Goal: Information Seeking & Learning: Learn about a topic

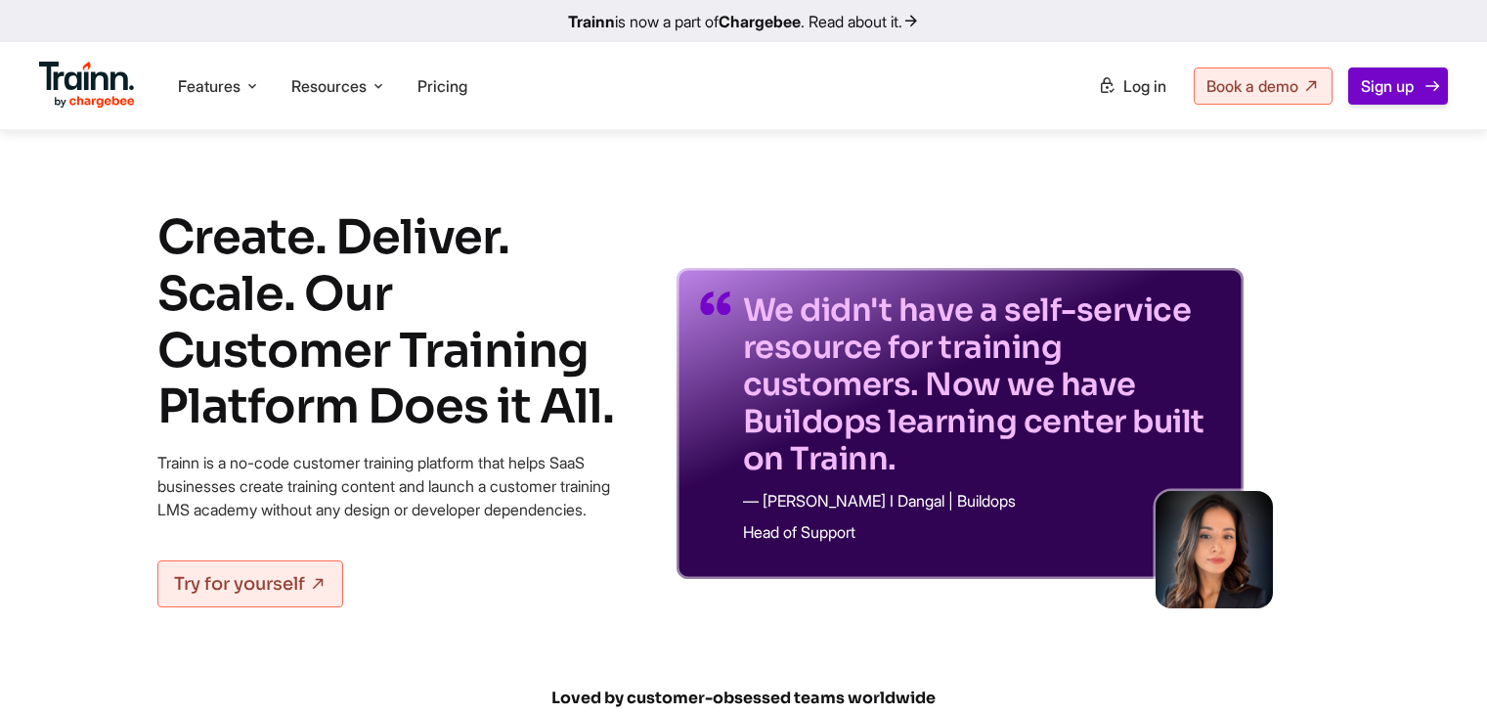
scroll to position [7013, 0]
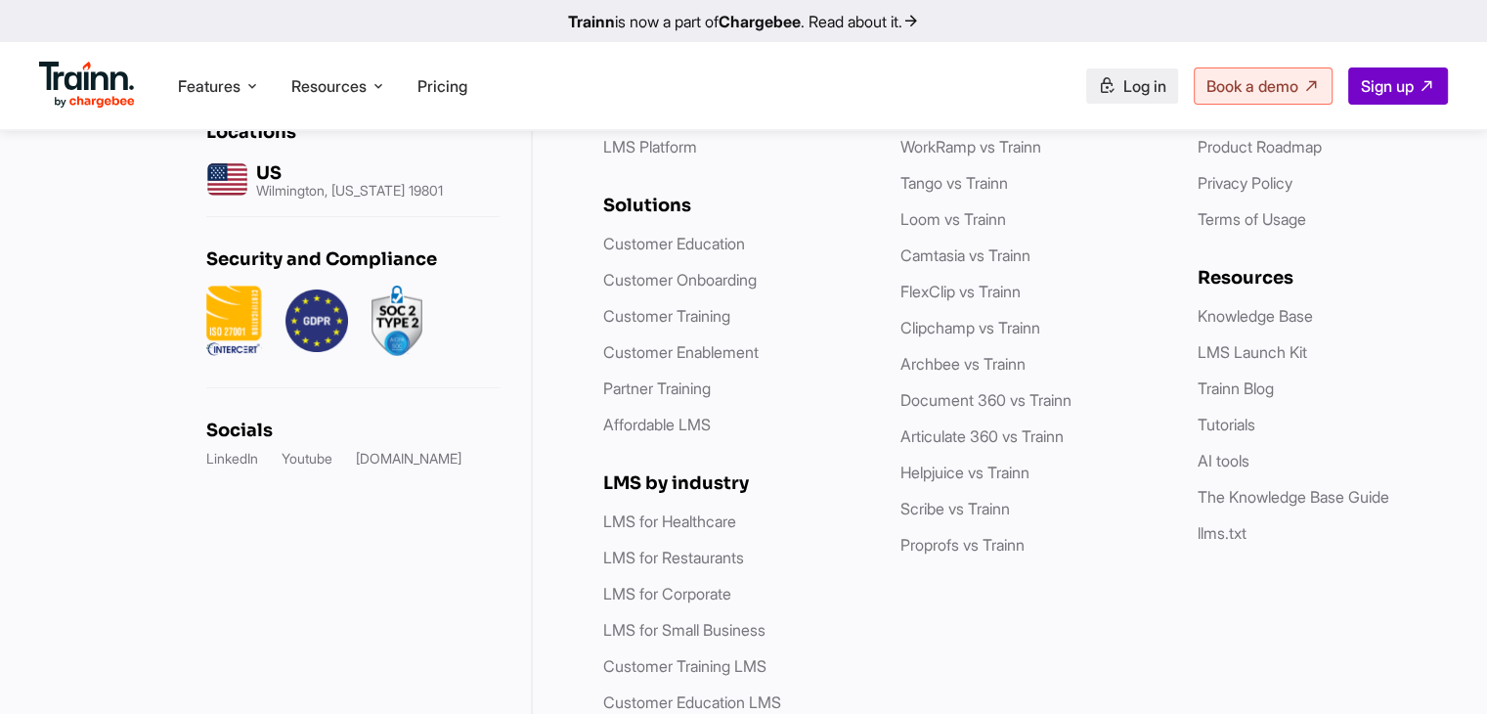
click at [1135, 84] on span "Log in" at bounding box center [1144, 86] width 43 height 20
click at [1146, 95] on span "Log in" at bounding box center [1144, 86] width 43 height 20
click at [974, 229] on link "Loom vs Trainn" at bounding box center [953, 219] width 106 height 20
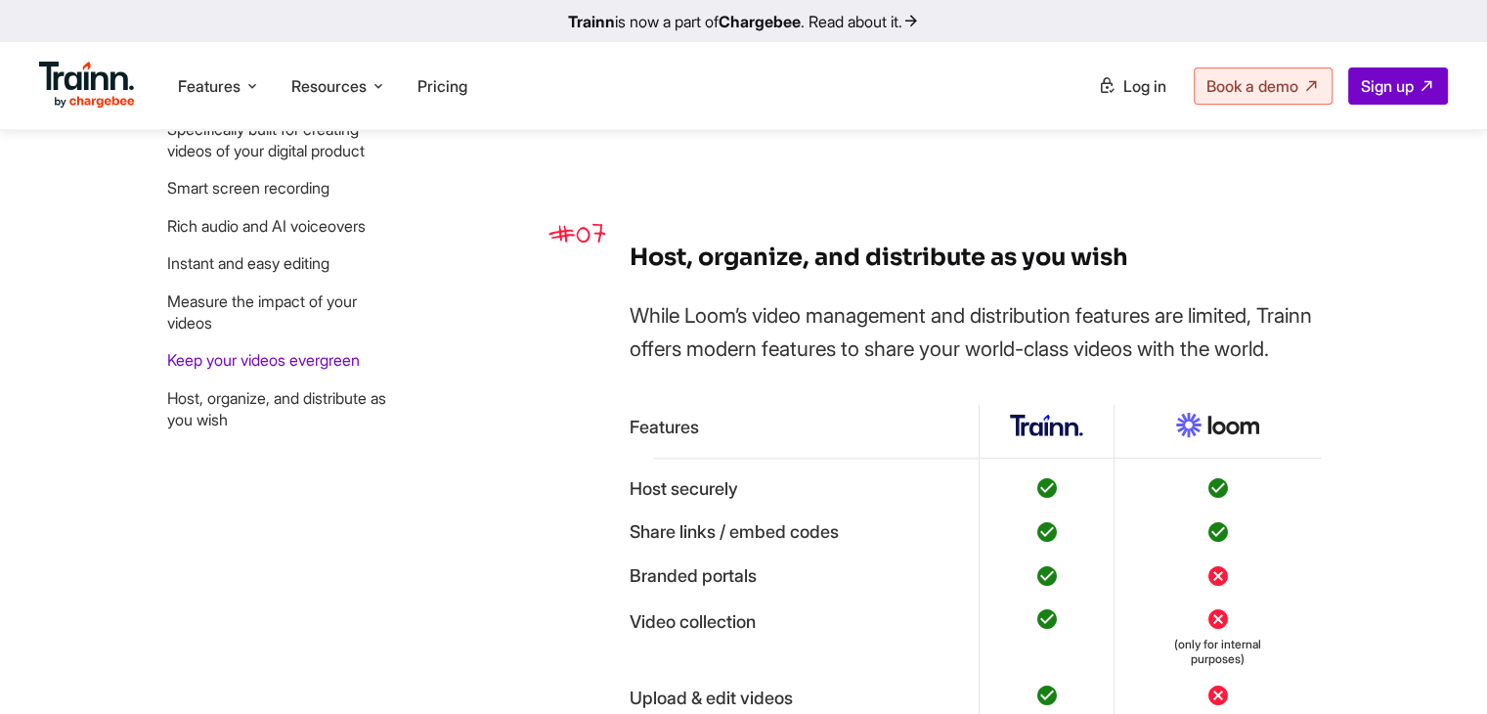
scroll to position [5281, 0]
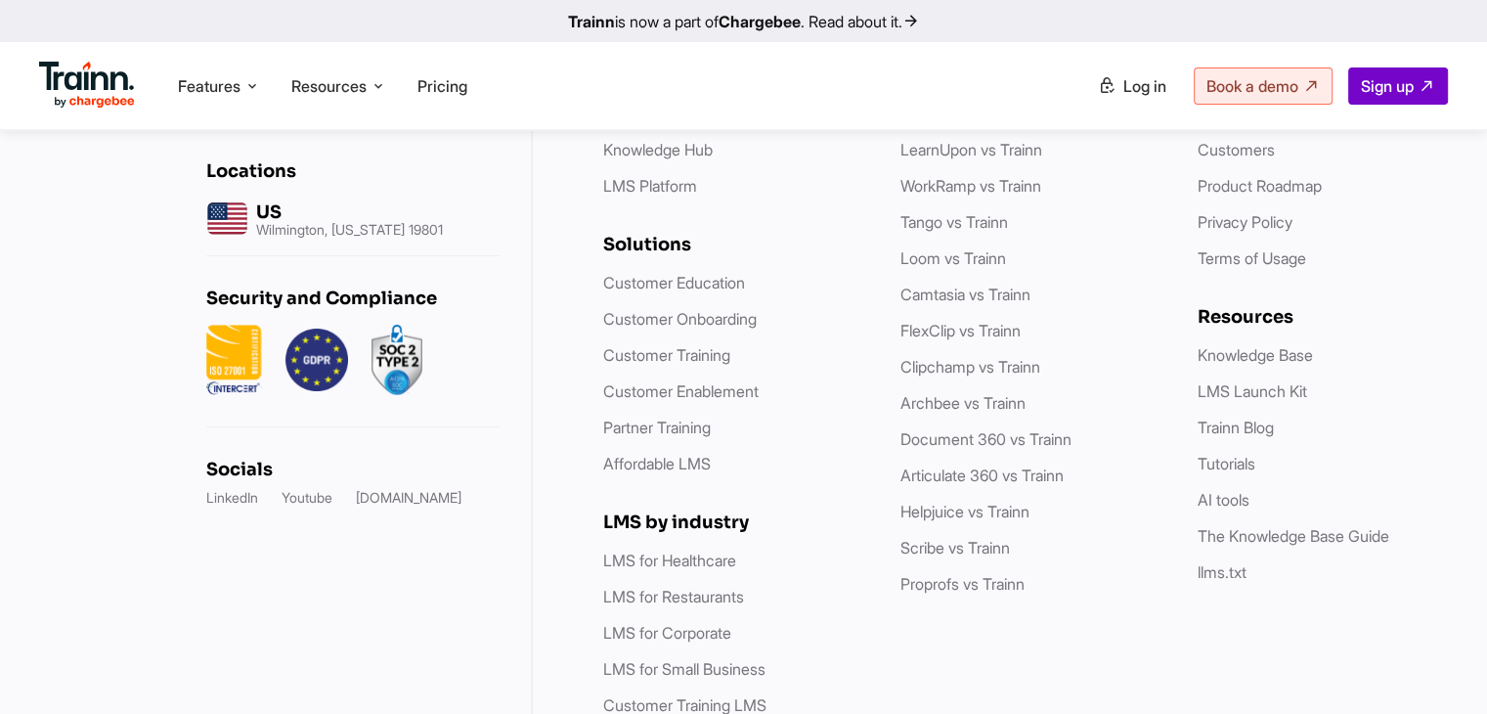
scroll to position [6941, 0]
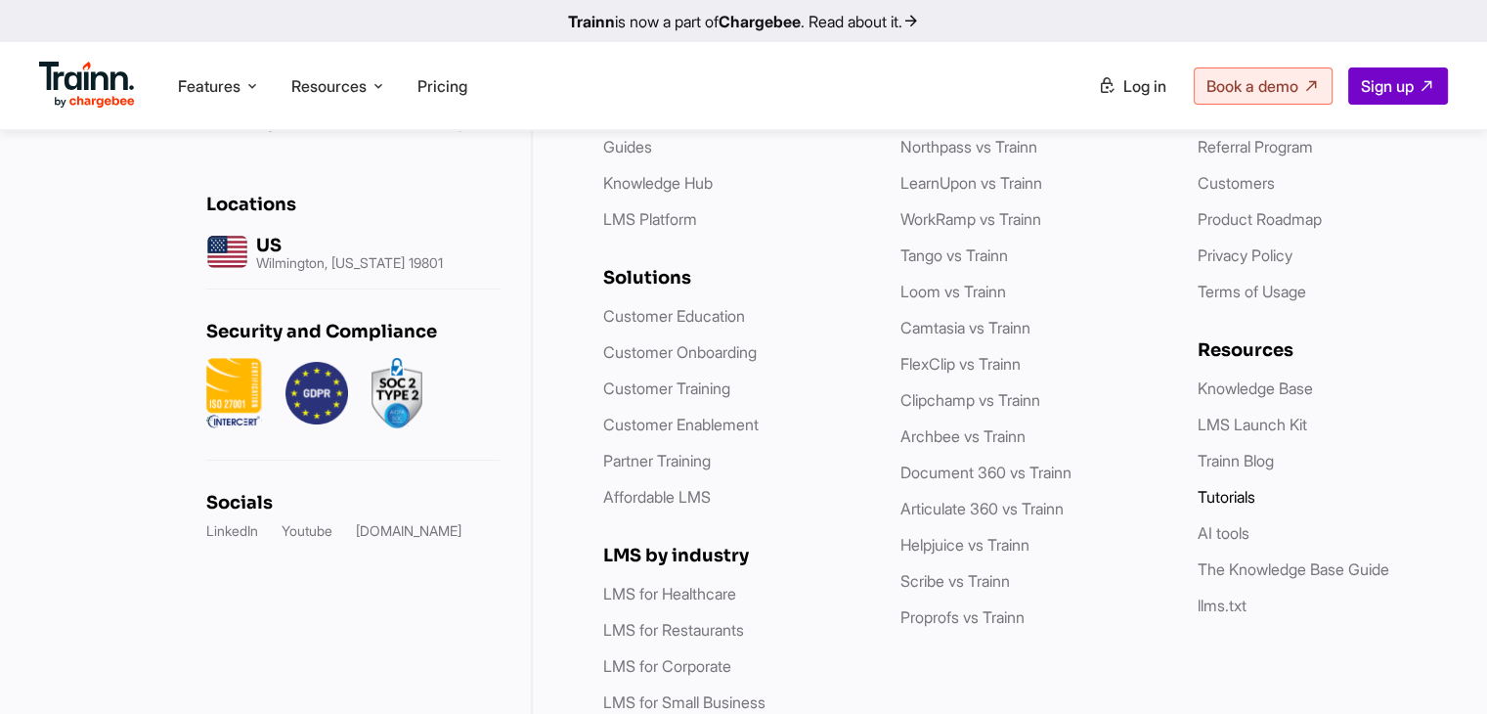
click at [1222, 506] on link "Tutorials" at bounding box center [1226, 497] width 58 height 20
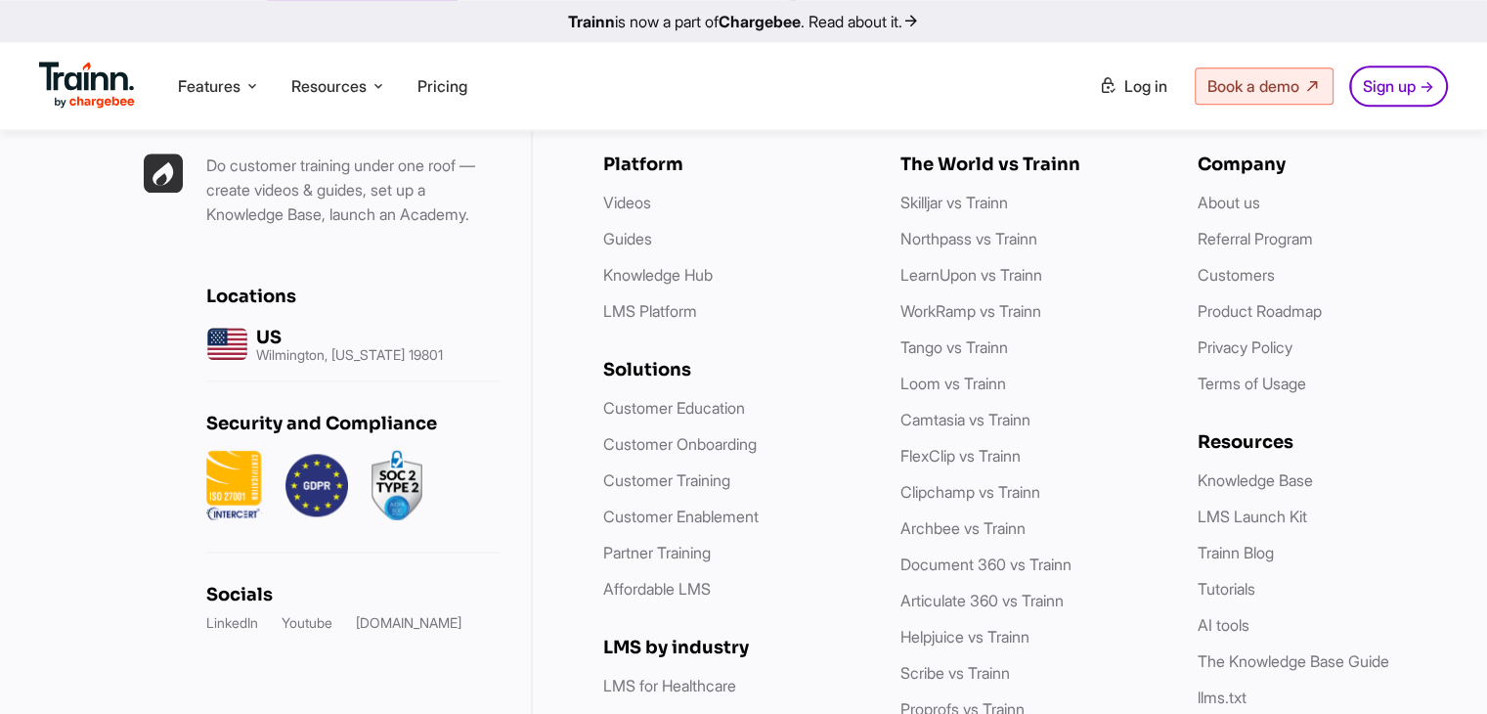
scroll to position [17461, 0]
click at [1230, 505] on link "LMS Launch Kit" at bounding box center [1251, 515] width 109 height 20
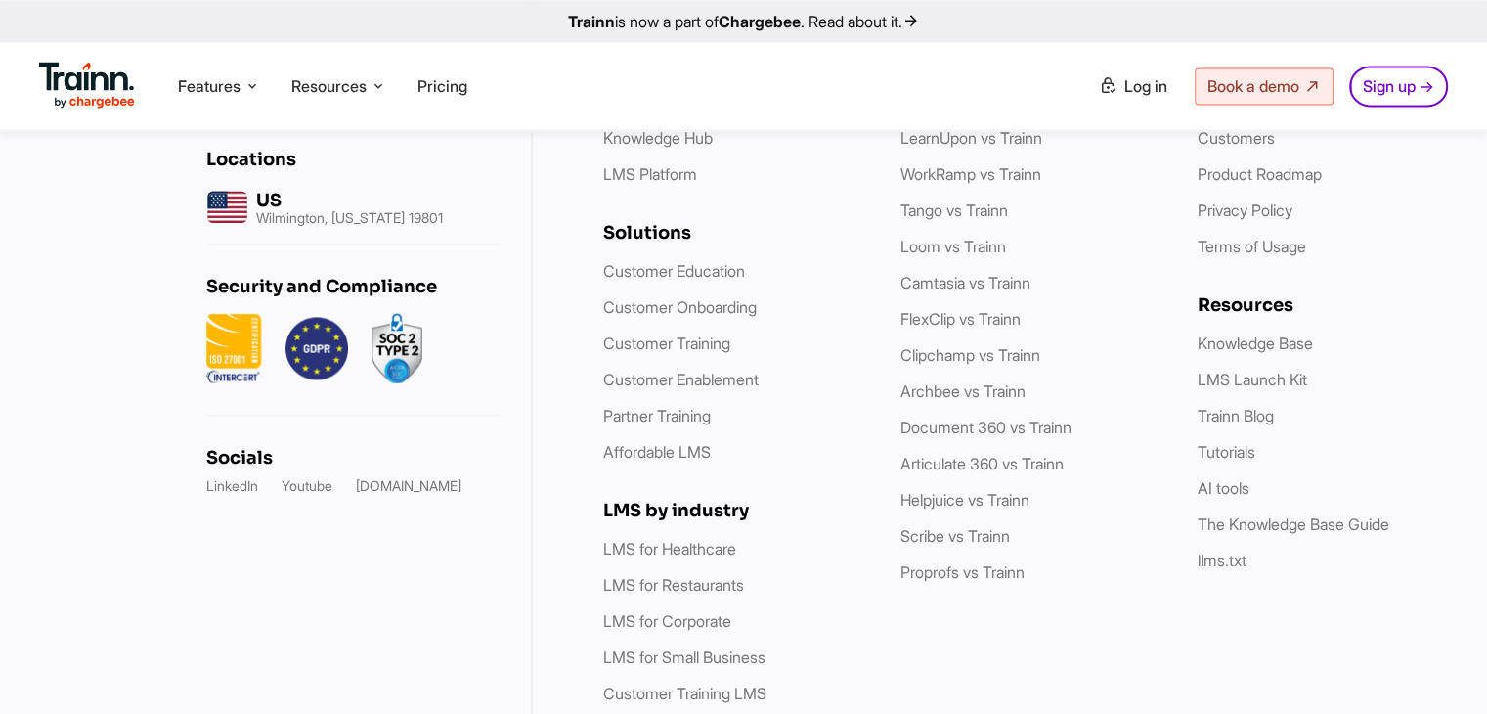
scroll to position [2901, 0]
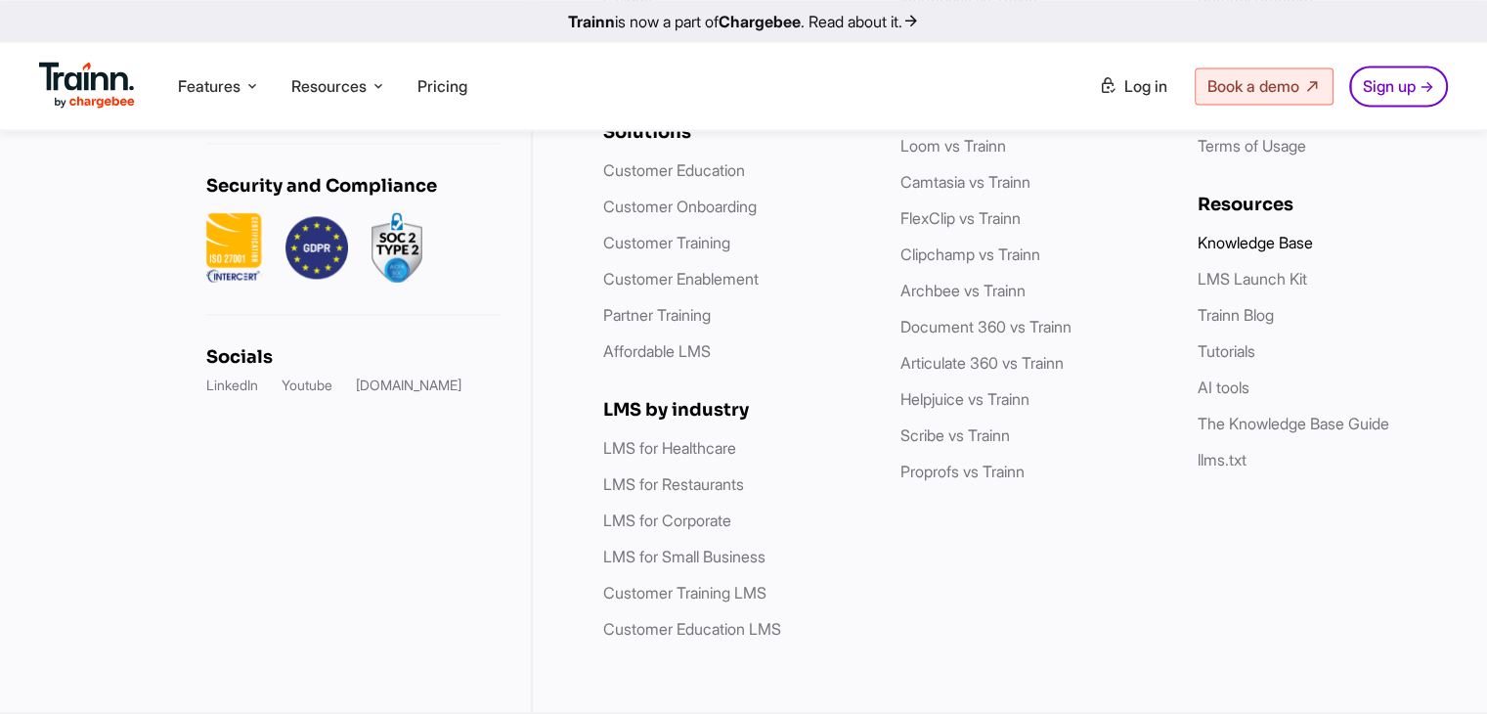
click at [1263, 235] on link "Knowledge Base" at bounding box center [1254, 243] width 115 height 20
